Goal: Information Seeking & Learning: Check status

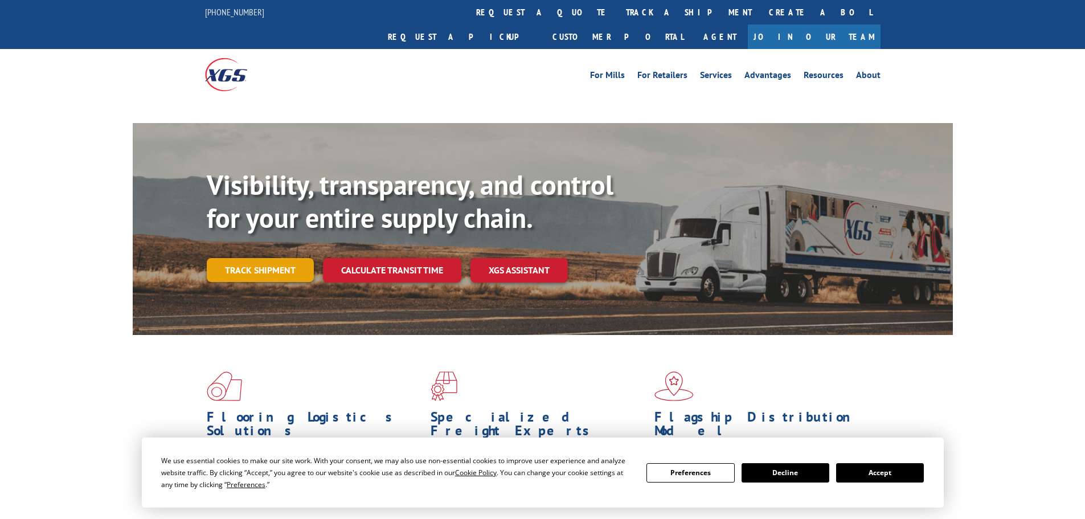
click at [287, 258] on link "Track shipment" at bounding box center [260, 270] width 107 height 24
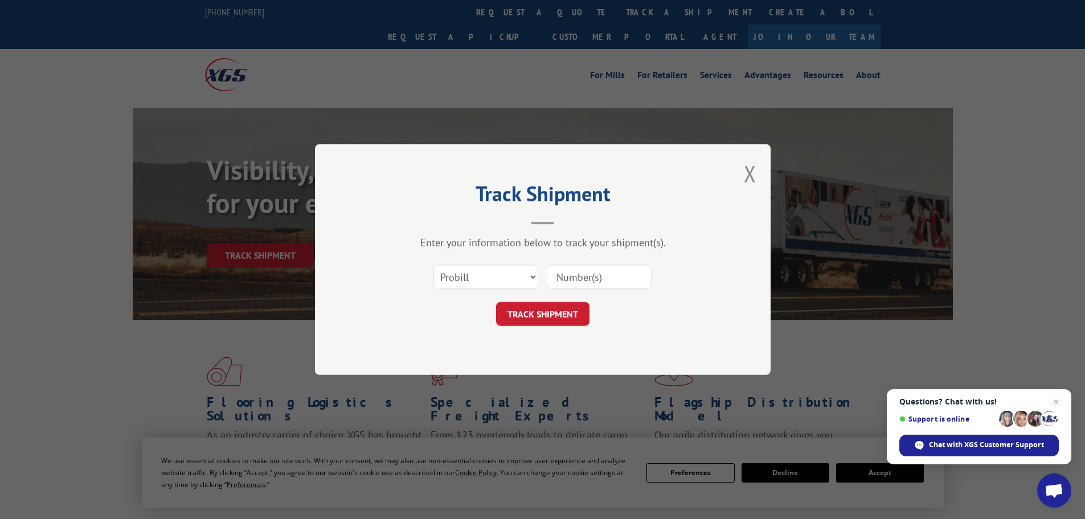
paste input "26538855"
type input "26538855"
click at [541, 317] on button "TRACK SHIPMENT" at bounding box center [542, 314] width 93 height 24
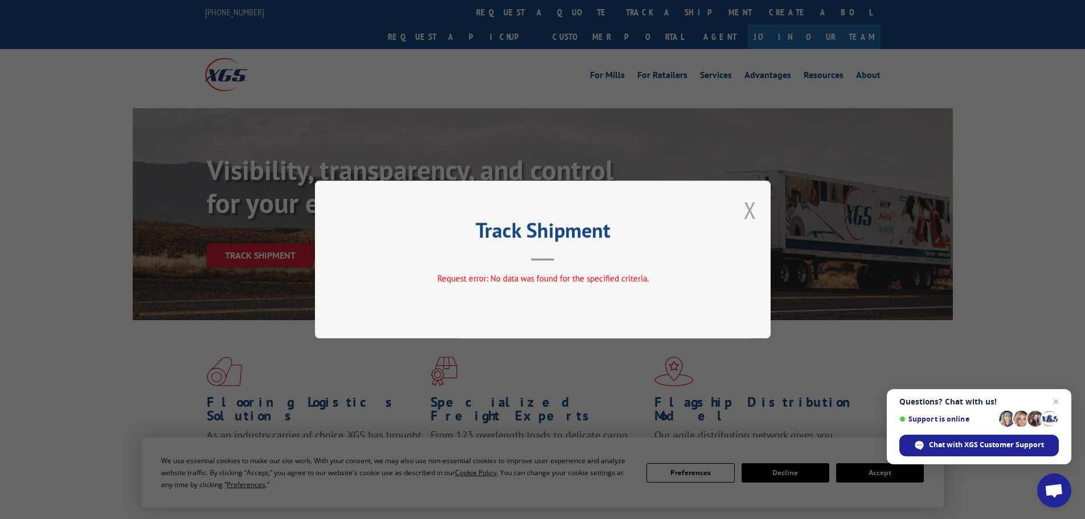
click at [754, 207] on button "Close modal" at bounding box center [750, 210] width 13 height 30
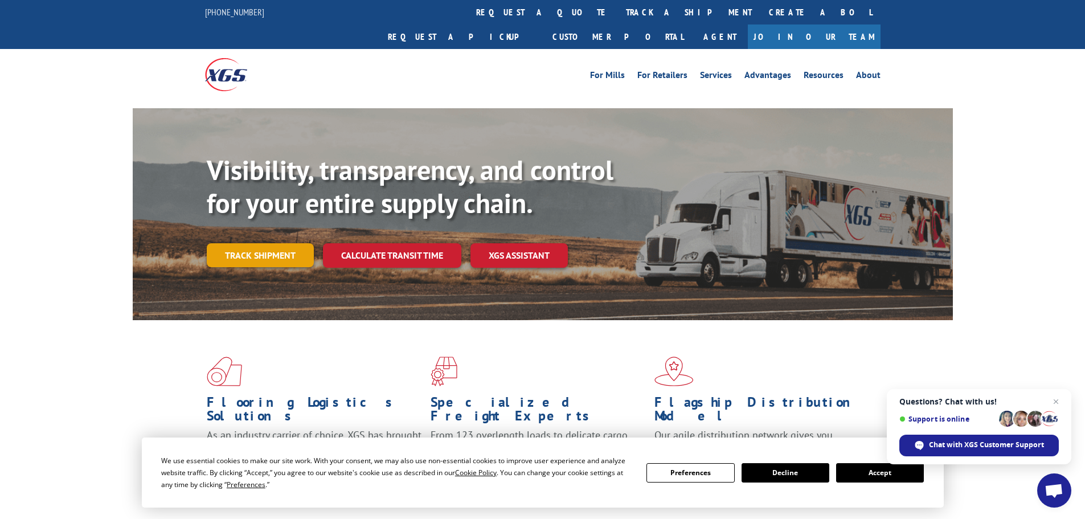
click at [279, 243] on link "Track shipment" at bounding box center [260, 255] width 107 height 24
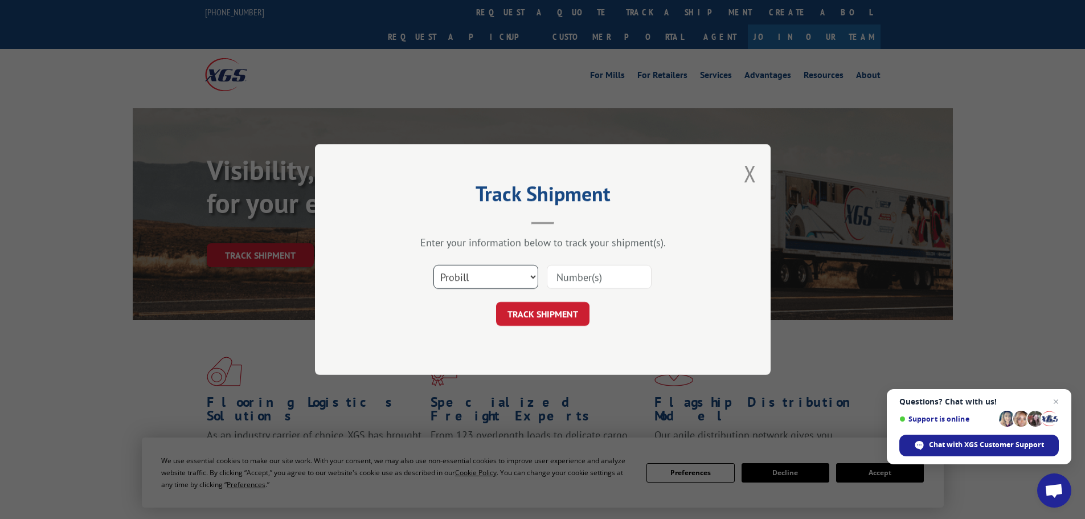
click at [501, 280] on select "Select category... Probill BOL PO" at bounding box center [486, 277] width 105 height 24
select select "bol"
click at [434, 265] on select "Select category... Probill BOL PO" at bounding box center [486, 277] width 105 height 24
click at [599, 277] on input at bounding box center [599, 277] width 105 height 24
paste input "26538855"
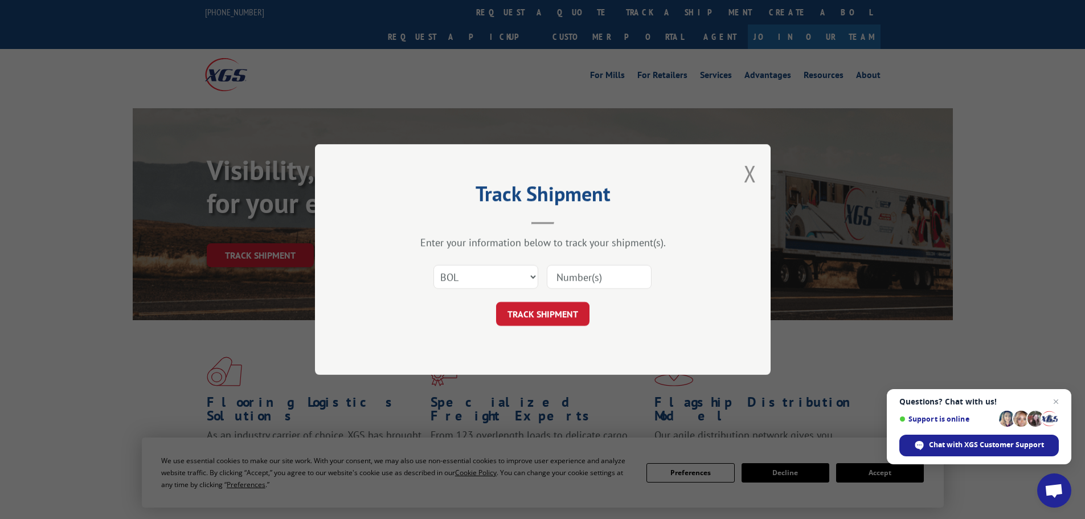
type input "26538855"
click button "TRACK SHIPMENT" at bounding box center [542, 314] width 93 height 24
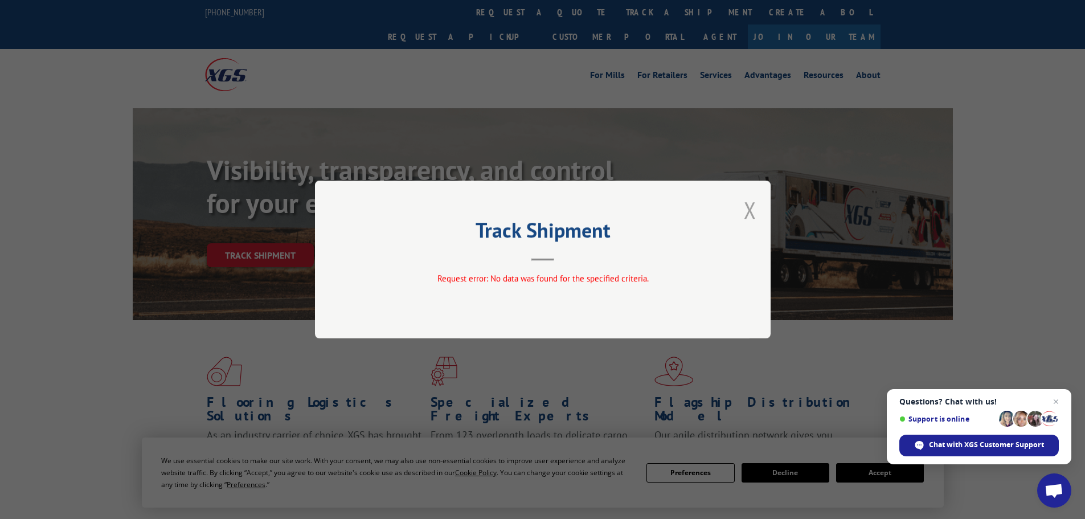
click at [749, 212] on button "Close modal" at bounding box center [750, 210] width 13 height 30
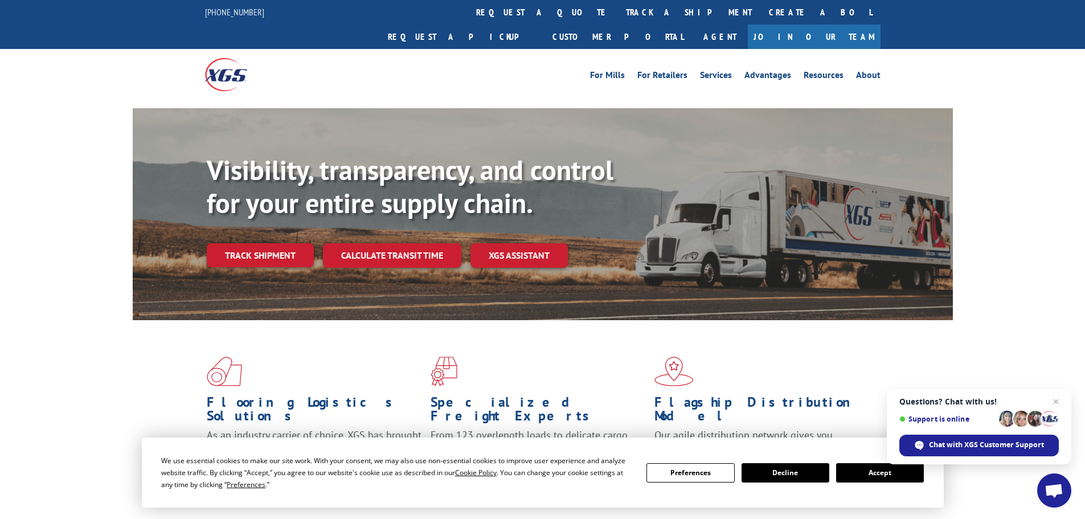
click at [878, 472] on button "Accept" at bounding box center [880, 472] width 88 height 19
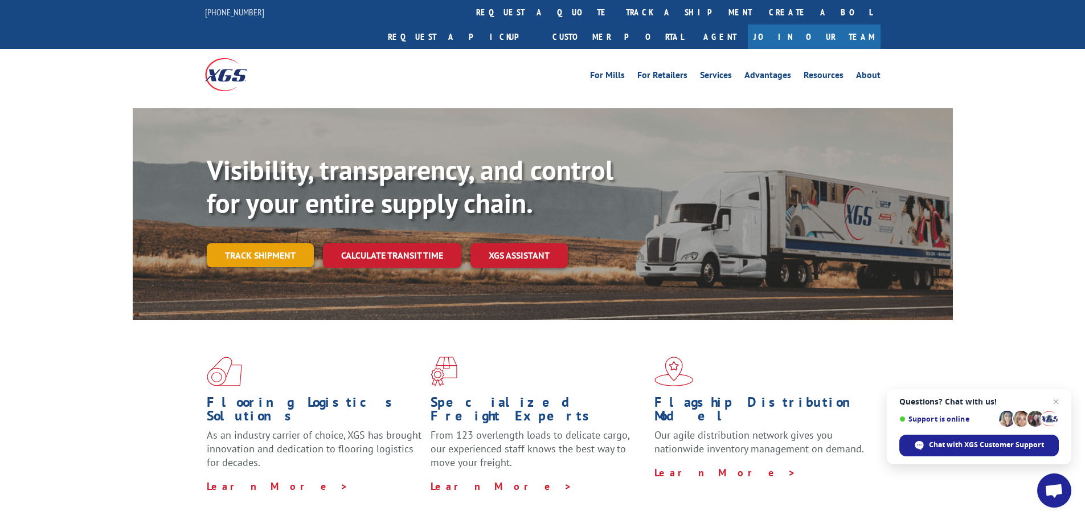
click at [240, 243] on link "Track shipment" at bounding box center [260, 255] width 107 height 24
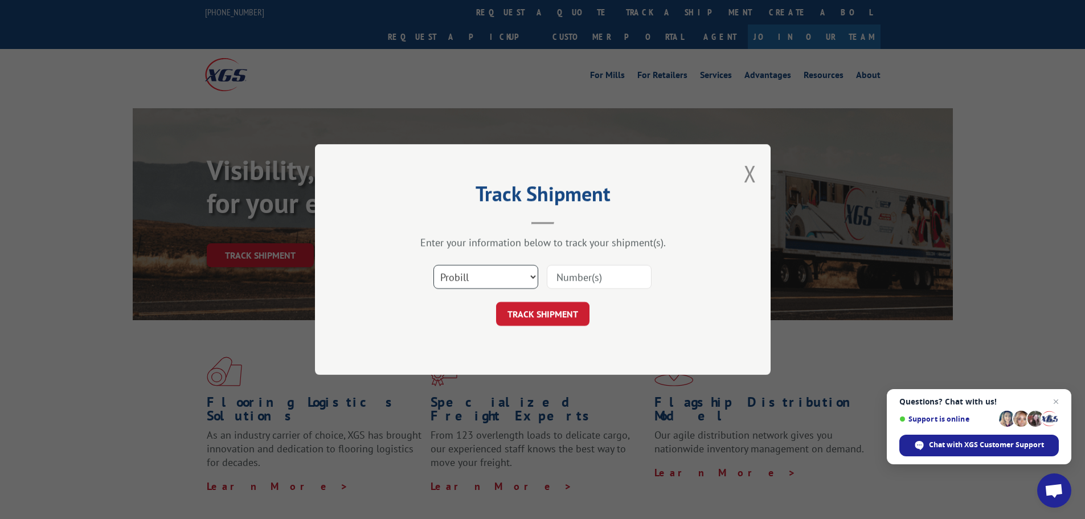
click at [515, 278] on select "Select category... Probill BOL PO" at bounding box center [486, 277] width 105 height 24
select select "po"
click at [434, 265] on select "Select category... Probill BOL PO" at bounding box center [486, 277] width 105 height 24
click at [584, 280] on input at bounding box center [599, 277] width 105 height 24
paste input "26538855"
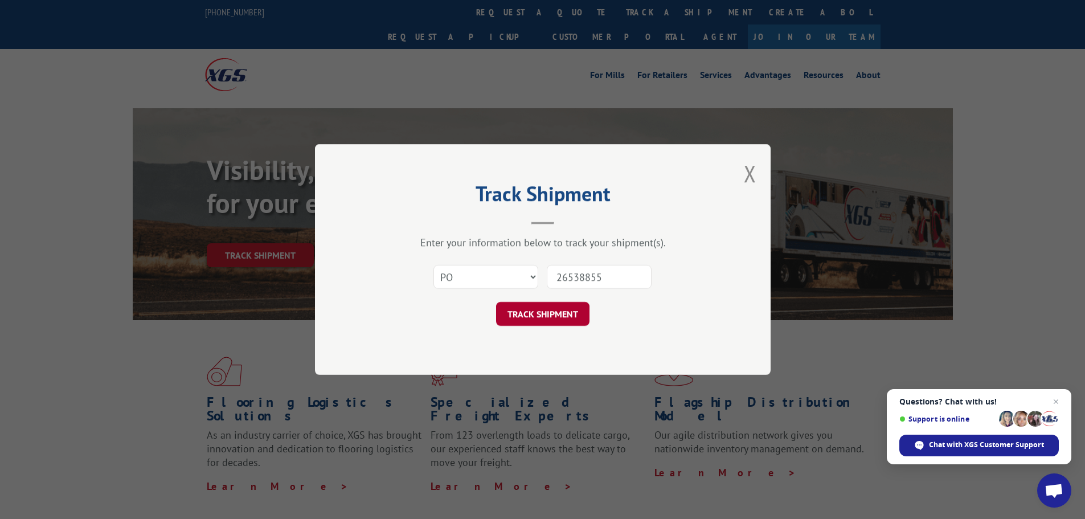
type input "26538855"
click at [517, 320] on button "TRACK SHIPMENT" at bounding box center [542, 314] width 93 height 24
